Goal: Task Accomplishment & Management: Manage account settings

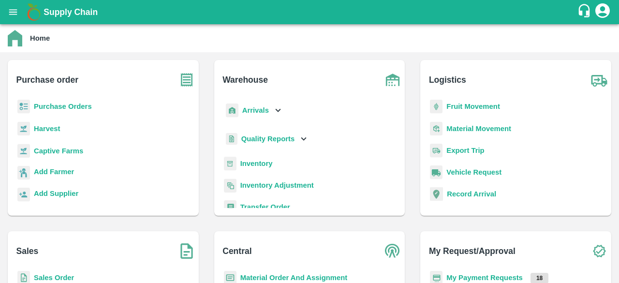
click at [68, 106] on b "Purchase Orders" at bounding box center [63, 107] width 58 height 8
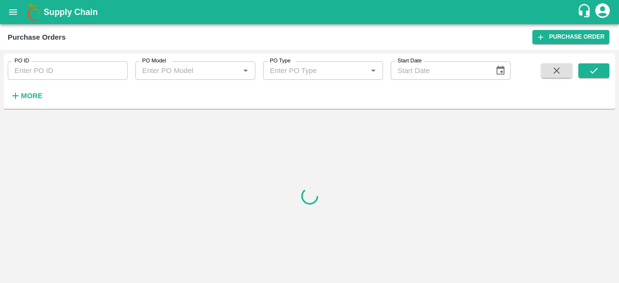
click at [31, 96] on strong "More" at bounding box center [32, 96] width 22 height 8
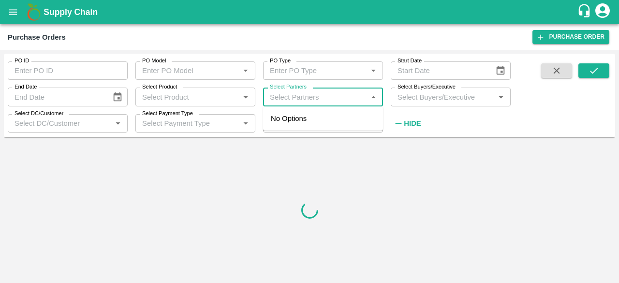
click at [316, 100] on input "Select Partners" at bounding box center [315, 96] width 98 height 13
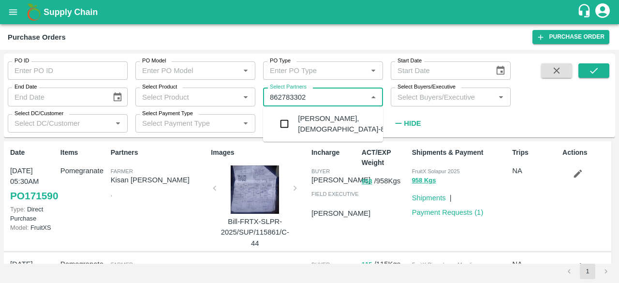
type input "8627833024"
click at [280, 127] on input "checkbox" at bounding box center [284, 123] width 19 height 19
type input "86"
click at [283, 124] on input "checkbox" at bounding box center [284, 123] width 19 height 19
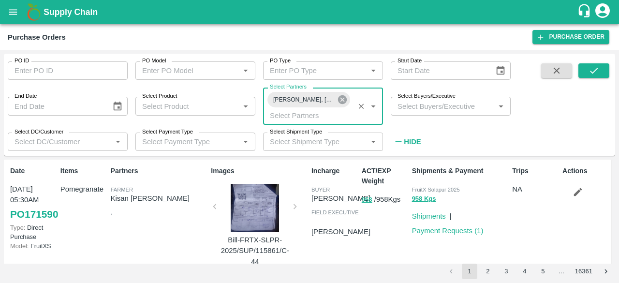
click at [341, 101] on icon at bounding box center [342, 99] width 11 height 11
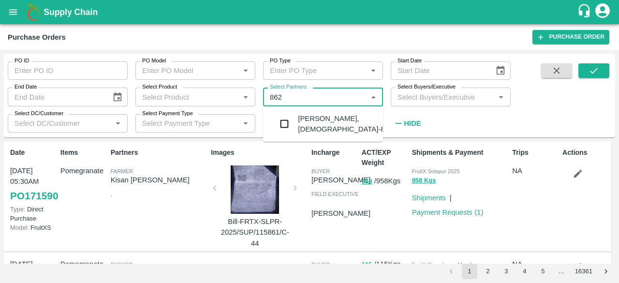
type input "8627"
click at [281, 123] on input "checkbox" at bounding box center [284, 123] width 19 height 19
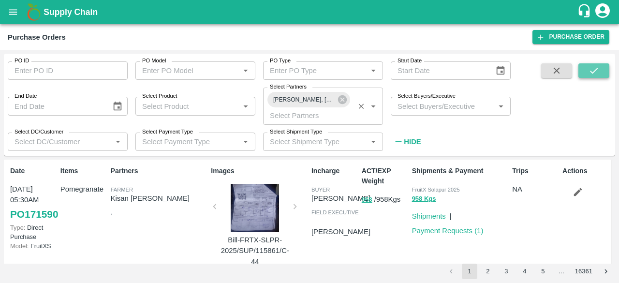
click at [596, 71] on icon "submit" at bounding box center [594, 70] width 11 height 11
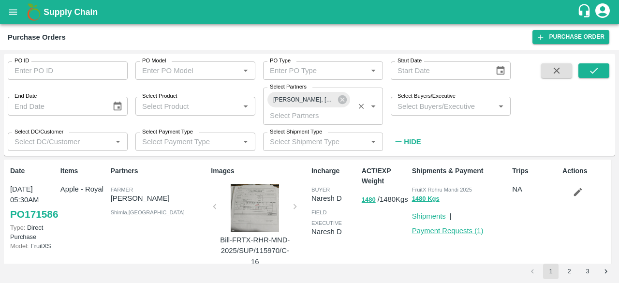
click at [446, 231] on link "Payment Requests ( 1 )" at bounding box center [448, 231] width 72 height 8
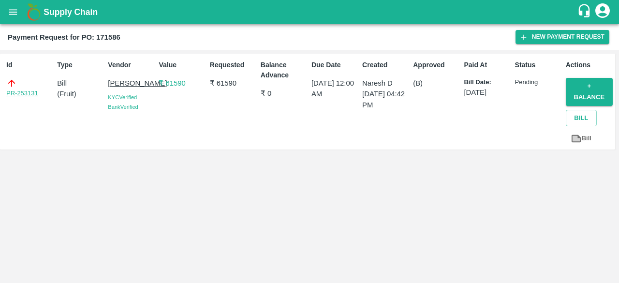
click at [26, 92] on link "PR-253131" at bounding box center [22, 94] width 32 height 10
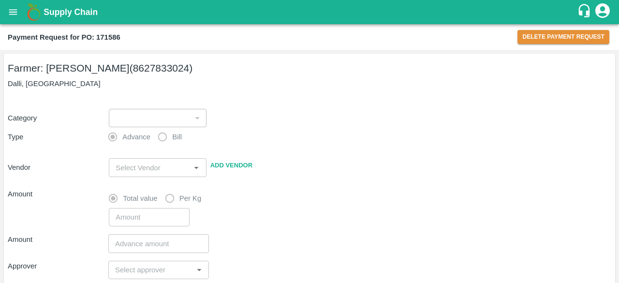
type input "1"
radio input "false"
radio input "true"
type input "[PERSON_NAME] - 8627833024([PERSON_NAME])"
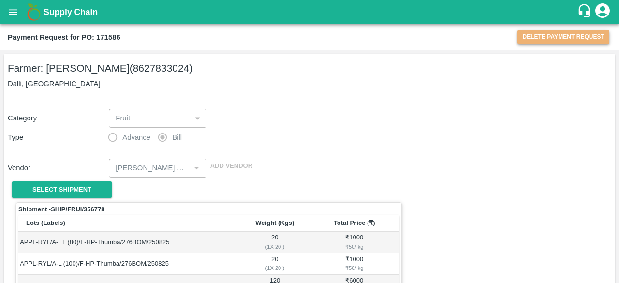
click at [549, 38] on button "Delete Payment Request" at bounding box center [564, 37] width 92 height 14
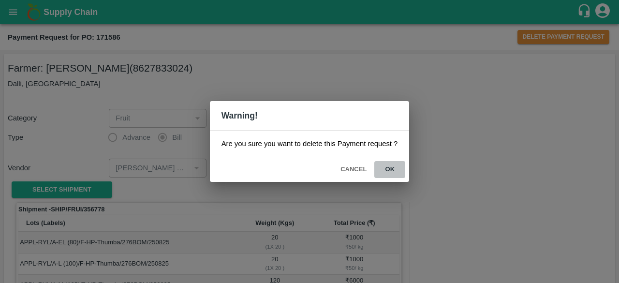
click at [389, 166] on button "ok" at bounding box center [389, 169] width 31 height 17
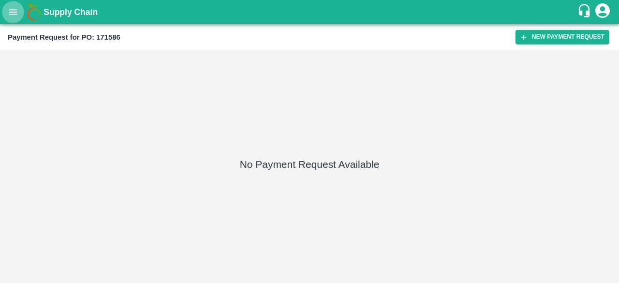
click at [13, 14] on icon "open drawer" at bounding box center [13, 11] width 8 height 5
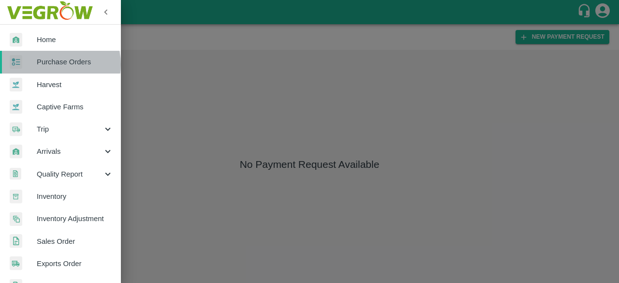
click at [55, 64] on span "Purchase Orders" at bounding box center [75, 62] width 76 height 11
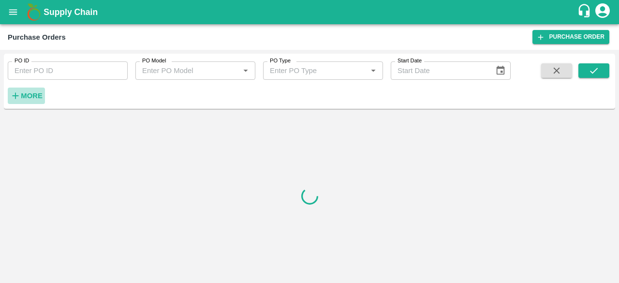
click at [25, 92] on strong "More" at bounding box center [32, 96] width 22 height 8
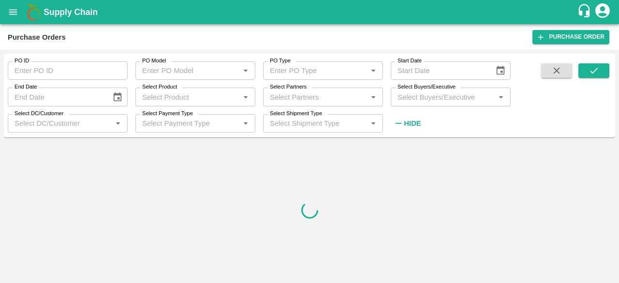
click at [302, 93] on input "Select Partners" at bounding box center [315, 96] width 98 height 13
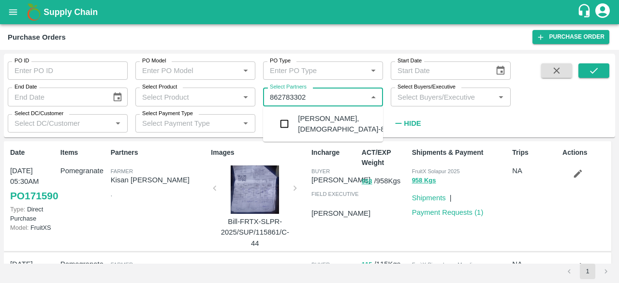
type input "8627833024"
click at [285, 122] on input "checkbox" at bounding box center [284, 123] width 19 height 19
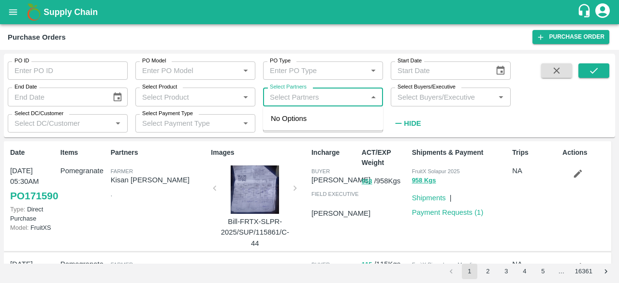
click at [290, 101] on input "Select Partners" at bounding box center [315, 96] width 98 height 13
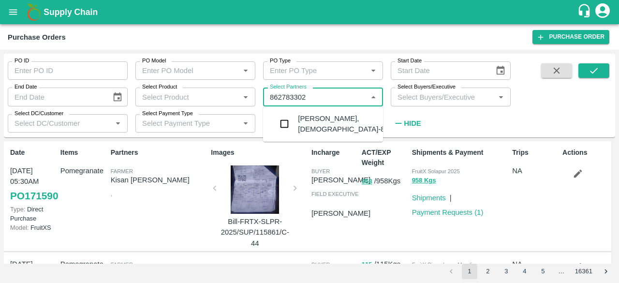
type input "8627833024"
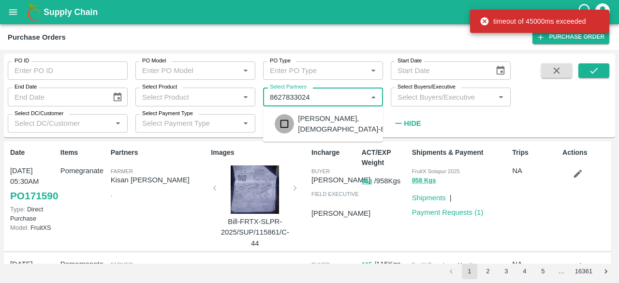
click at [284, 119] on input "checkbox" at bounding box center [284, 123] width 19 height 19
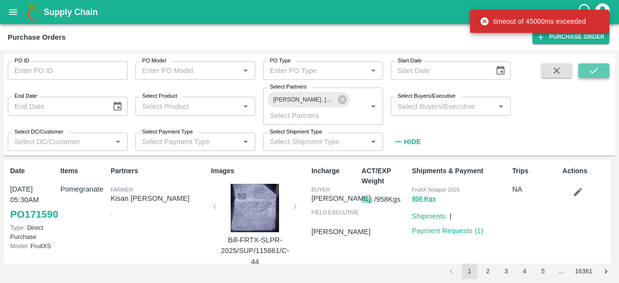
click at [588, 68] on button "submit" at bounding box center [594, 70] width 31 height 15
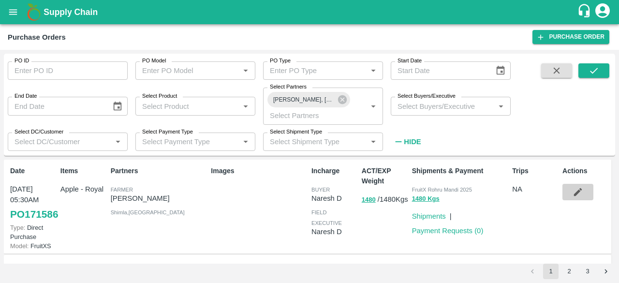
click at [573, 196] on icon "button" at bounding box center [578, 192] width 11 height 11
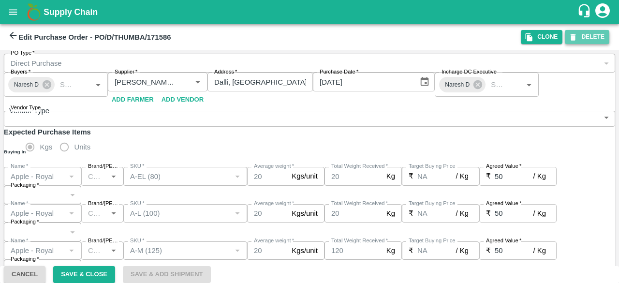
click at [590, 35] on button "DELETE" at bounding box center [587, 37] width 45 height 14
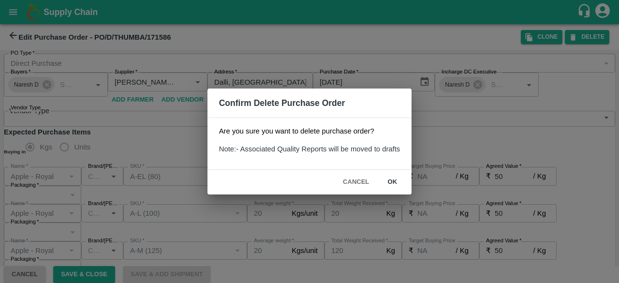
drag, startPoint x: 367, startPoint y: 179, endPoint x: 384, endPoint y: 169, distance: 19.1
click at [384, 174] on button "ok" at bounding box center [392, 182] width 31 height 17
click at [377, 174] on button "ok" at bounding box center [392, 182] width 31 height 17
